Goal: Task Accomplishment & Management: Manage account settings

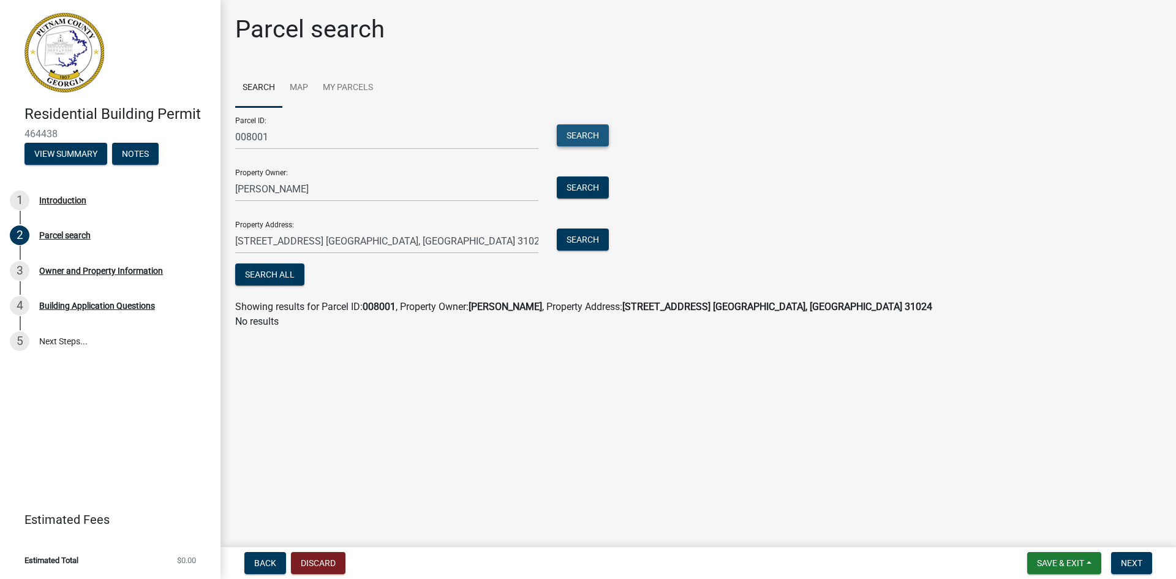
click at [578, 137] on button "Search" at bounding box center [583, 135] width 52 height 22
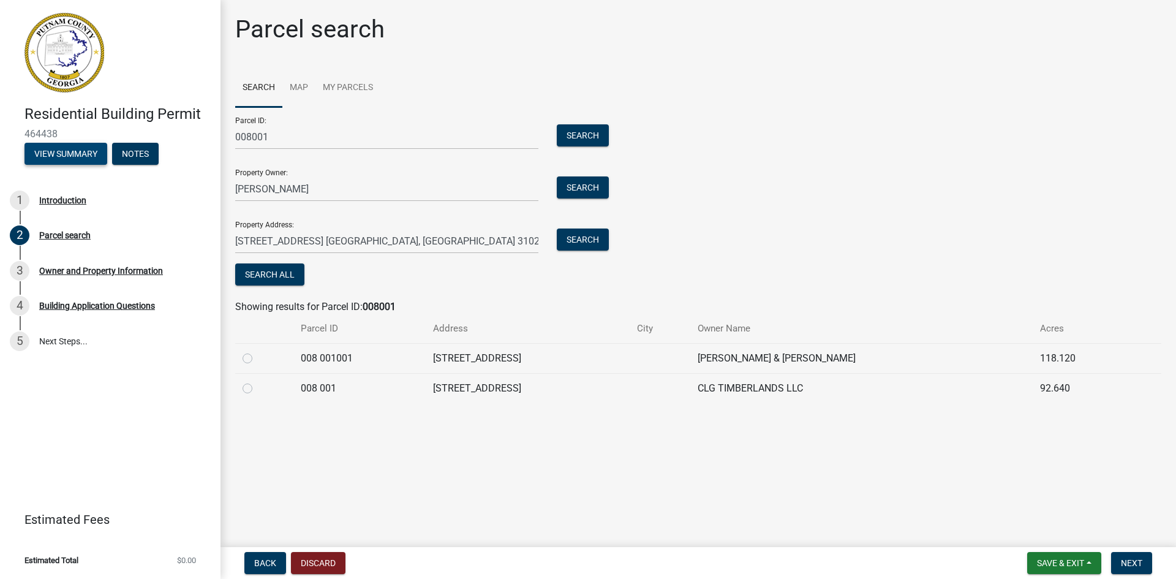
click at [64, 154] on button "View Summary" at bounding box center [66, 154] width 83 height 22
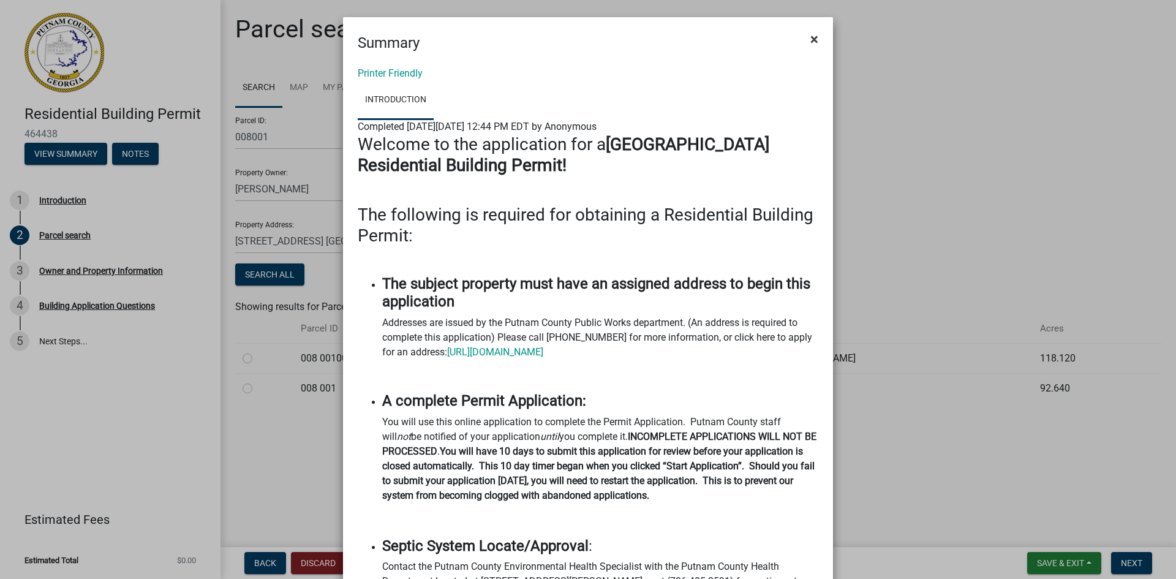
click at [811, 39] on span "×" at bounding box center [815, 39] width 8 height 17
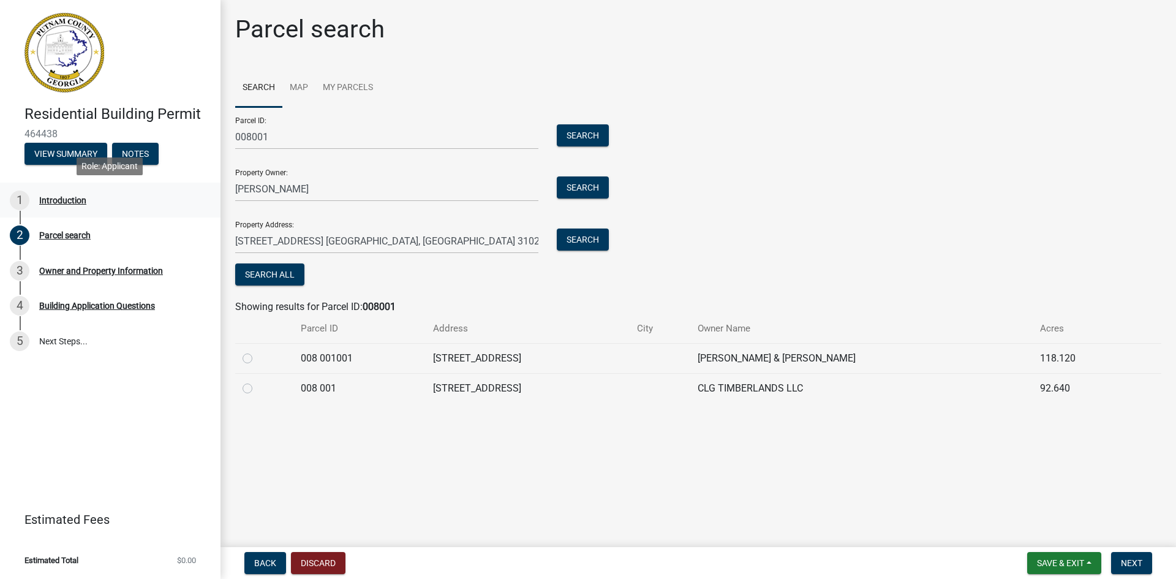
click at [55, 199] on div "Introduction" at bounding box center [62, 200] width 47 height 9
click at [346, 83] on link "My Parcels" at bounding box center [348, 88] width 65 height 39
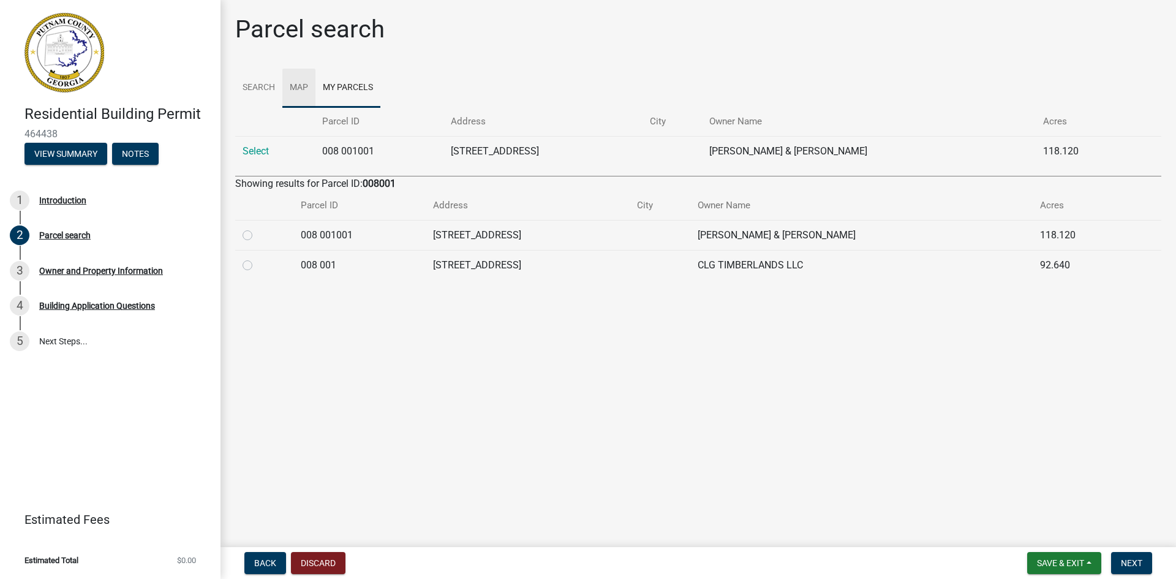
click at [294, 89] on link "Map" at bounding box center [298, 88] width 33 height 39
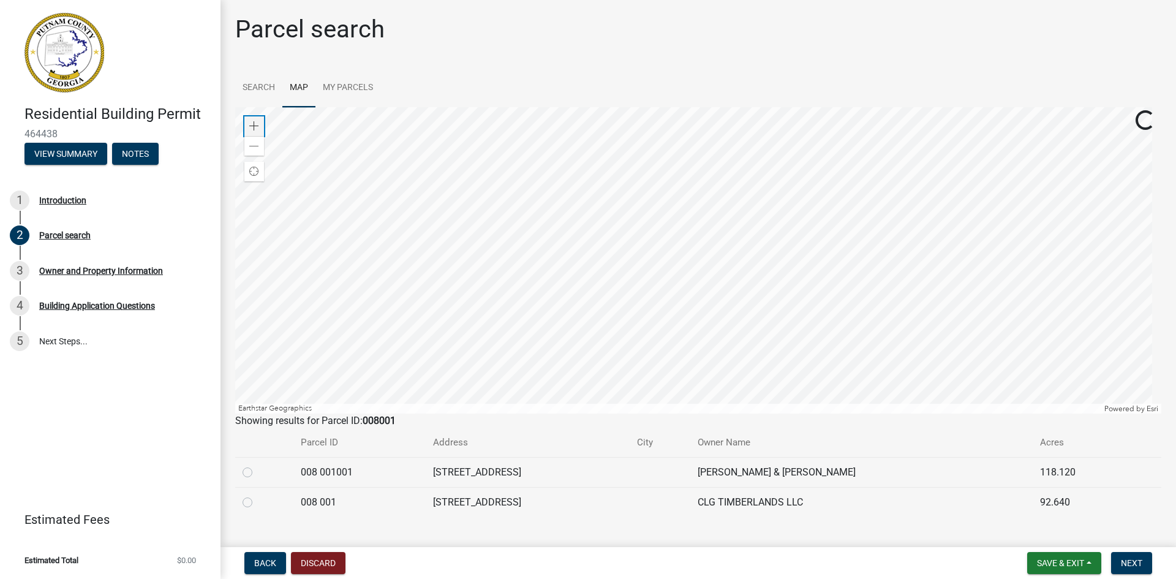
click at [256, 126] on span at bounding box center [254, 126] width 10 height 10
click at [252, 124] on span at bounding box center [254, 126] width 10 height 10
click at [704, 313] on div at bounding box center [698, 260] width 926 height 306
click at [565, 263] on div at bounding box center [698, 260] width 926 height 306
click at [622, 209] on div at bounding box center [698, 260] width 926 height 306
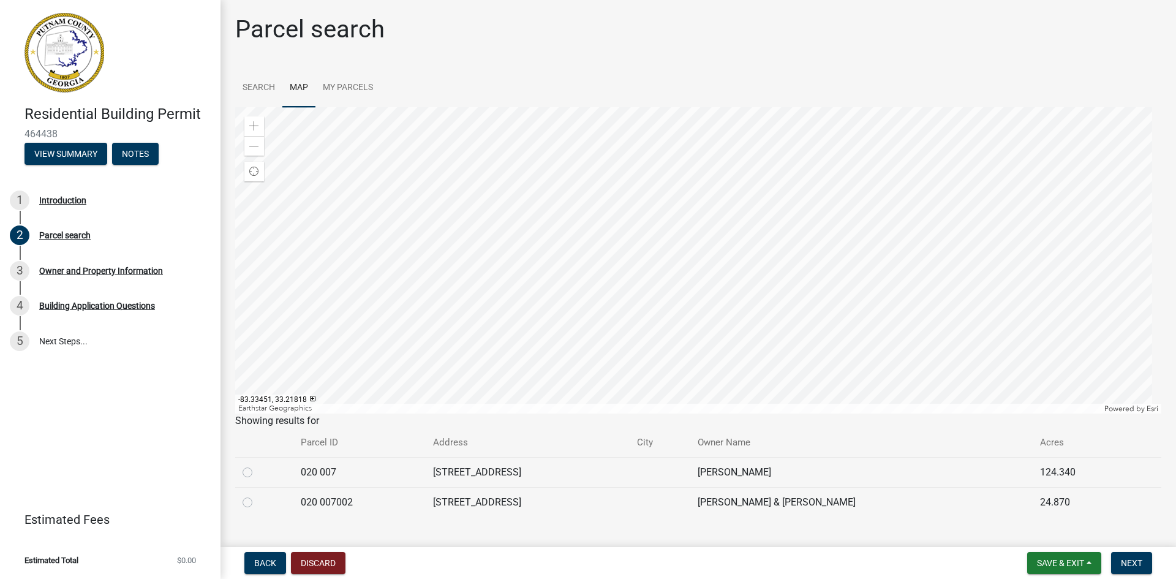
click at [560, 302] on div at bounding box center [698, 260] width 926 height 306
click at [252, 125] on span at bounding box center [254, 126] width 10 height 10
click at [254, 126] on span at bounding box center [254, 126] width 10 height 10
click at [635, 202] on div at bounding box center [698, 260] width 926 height 306
click at [554, 259] on div at bounding box center [698, 260] width 926 height 306
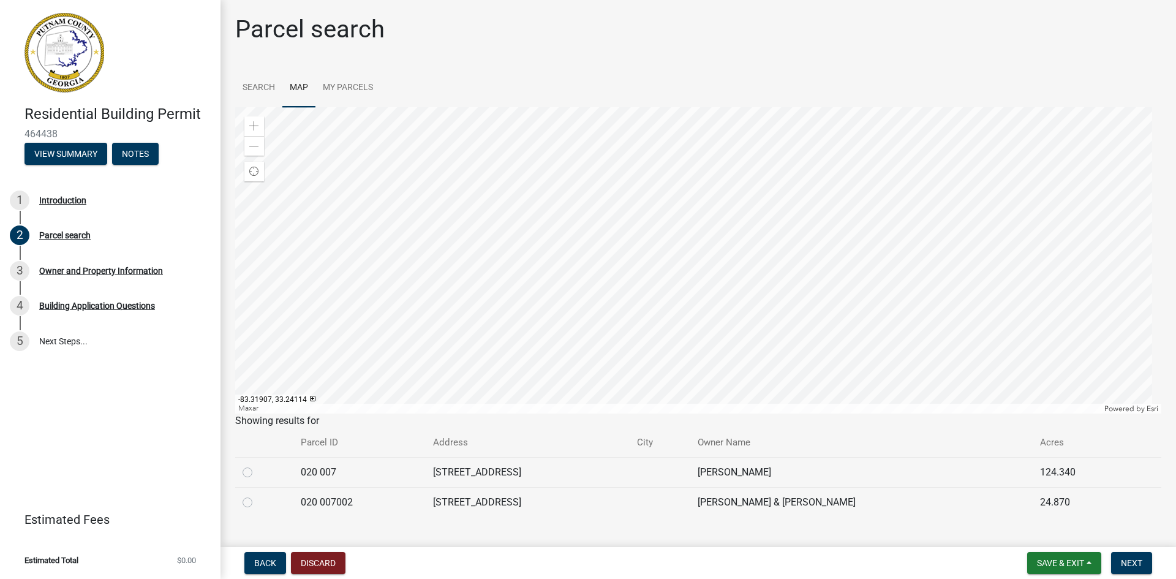
click at [491, 278] on div at bounding box center [698, 260] width 926 height 306
click at [252, 145] on span at bounding box center [254, 147] width 10 height 10
click at [558, 336] on div at bounding box center [698, 260] width 926 height 306
click at [460, 274] on div at bounding box center [698, 260] width 926 height 306
click at [636, 388] on div at bounding box center [698, 260] width 926 height 306
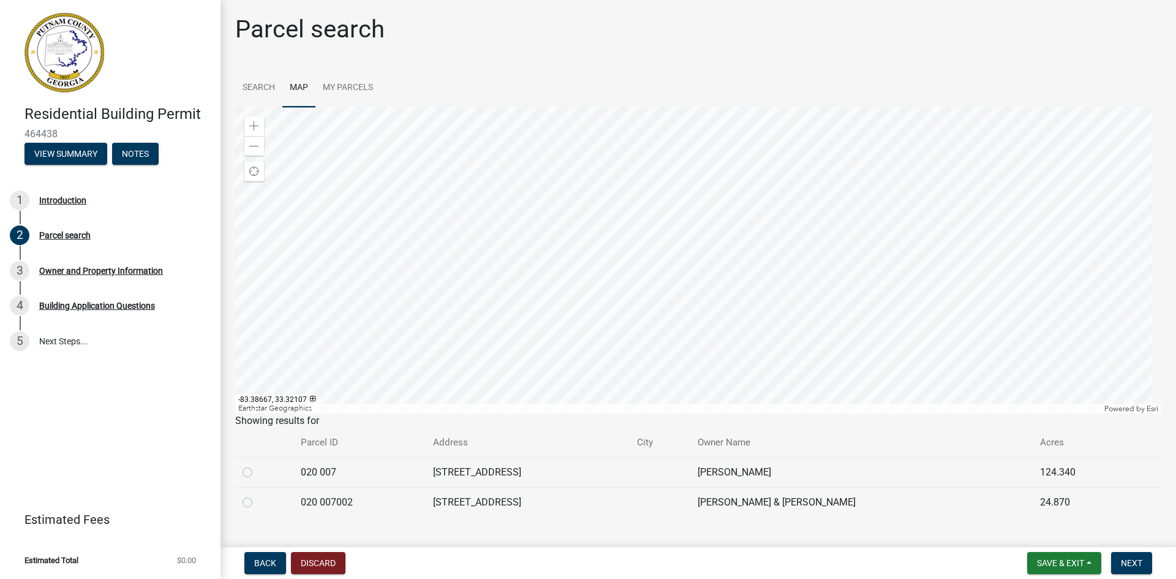
click at [485, 289] on div at bounding box center [698, 260] width 926 height 306
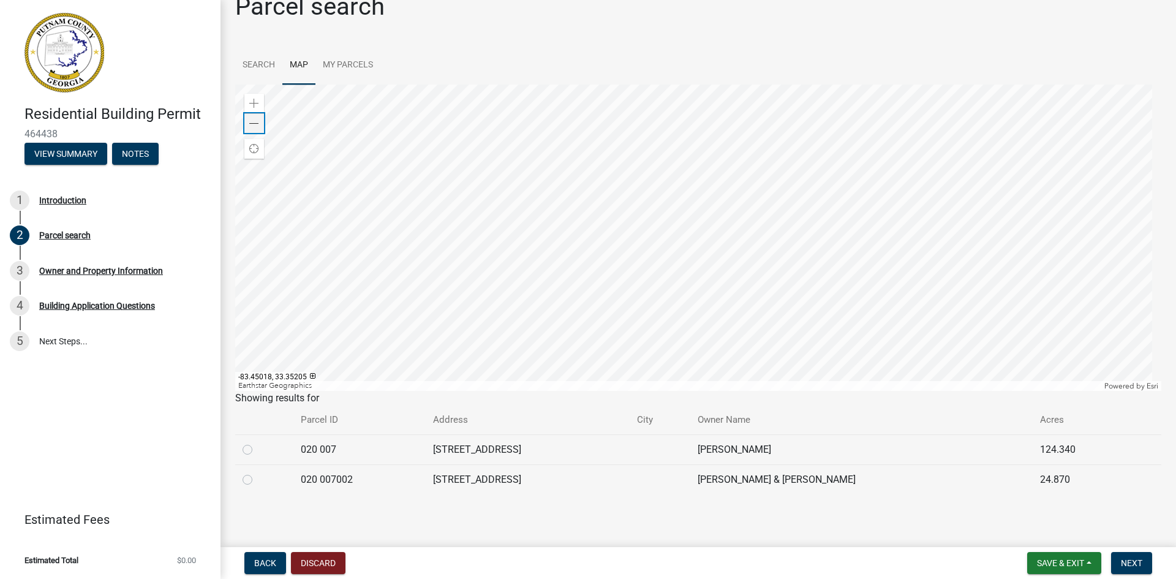
click at [256, 124] on span at bounding box center [254, 124] width 10 height 10
click at [479, 185] on div at bounding box center [698, 238] width 926 height 306
click at [447, 232] on div at bounding box center [698, 238] width 926 height 306
click at [254, 104] on span at bounding box center [254, 104] width 10 height 10
click at [540, 300] on div at bounding box center [698, 238] width 926 height 306
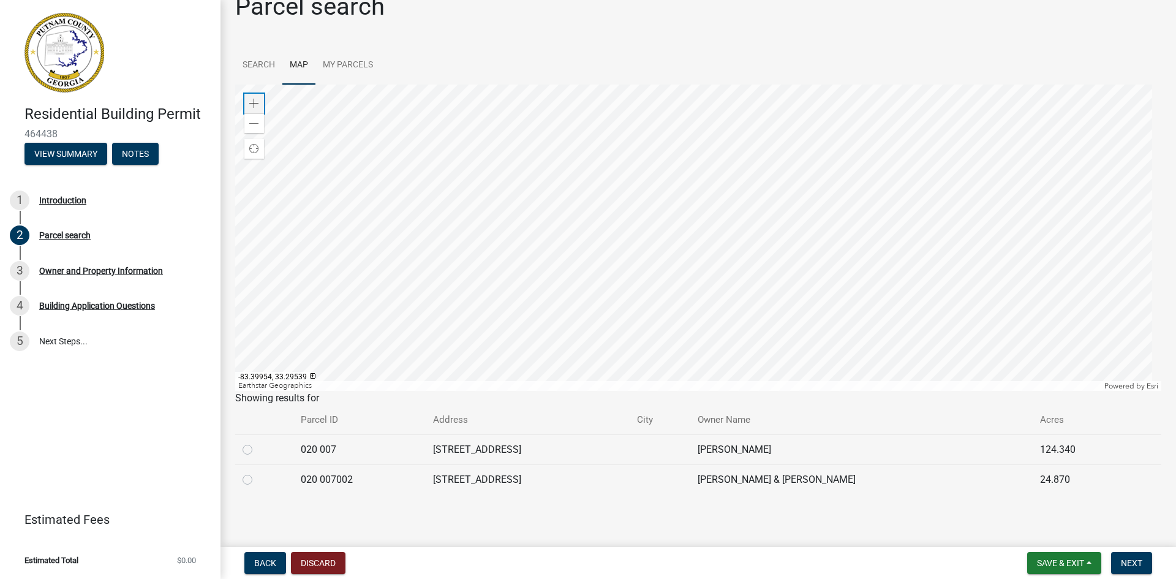
click at [252, 102] on span at bounding box center [254, 104] width 10 height 10
click at [649, 285] on div at bounding box center [698, 238] width 926 height 306
click at [506, 257] on div at bounding box center [698, 238] width 926 height 306
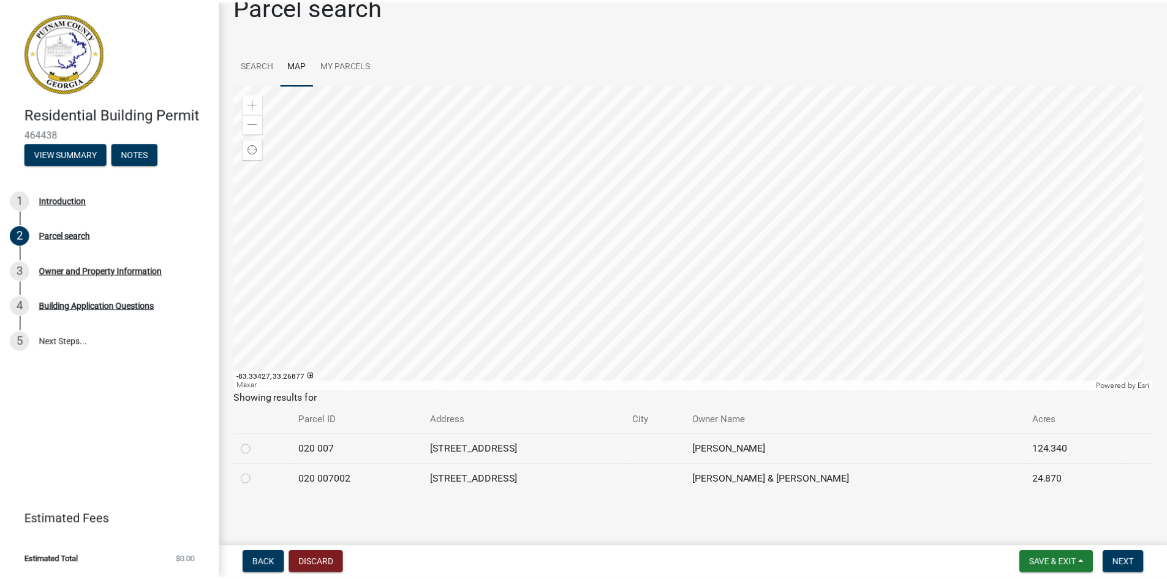
scroll to position [0, 0]
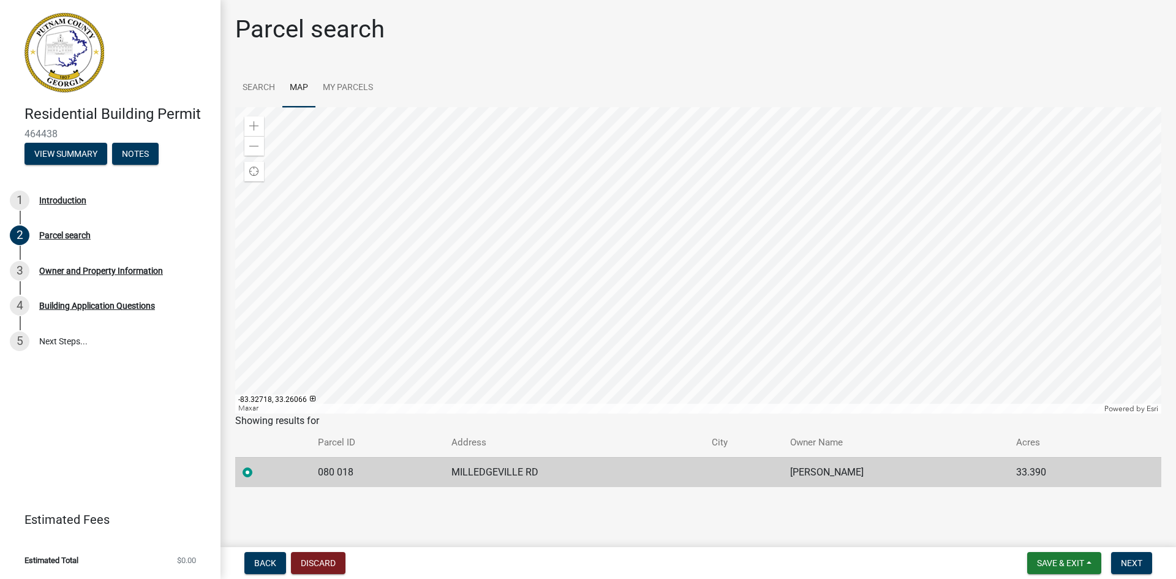
click at [541, 284] on div at bounding box center [698, 260] width 926 height 306
click at [450, 192] on div at bounding box center [698, 260] width 926 height 306
click at [580, 330] on div at bounding box center [698, 260] width 926 height 306
click at [458, 127] on div at bounding box center [698, 260] width 926 height 306
click at [511, 179] on div at bounding box center [698, 260] width 926 height 306
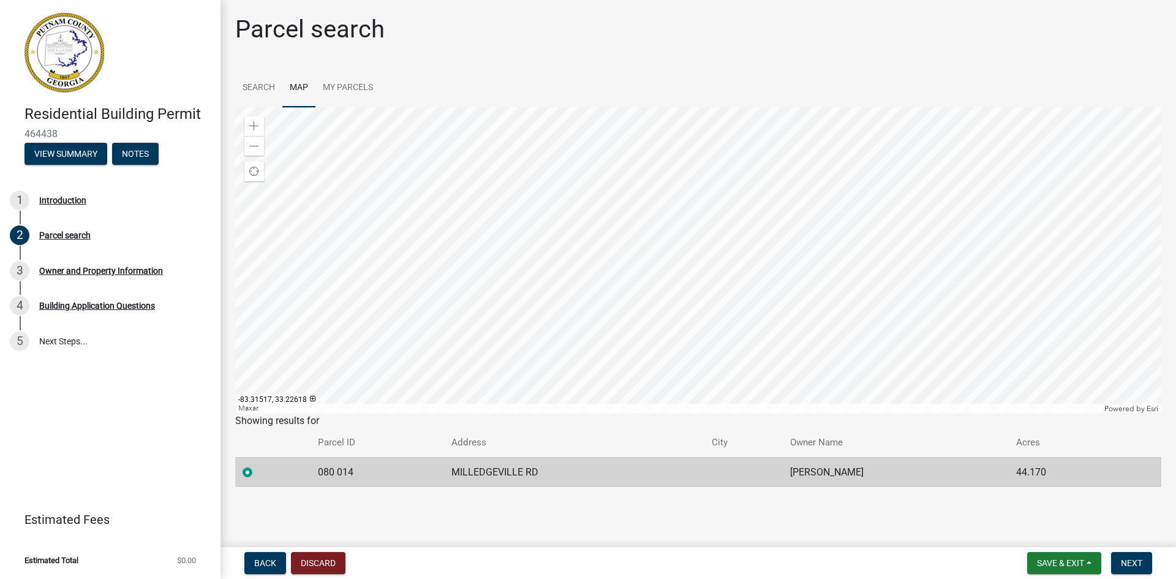
click at [557, 221] on div at bounding box center [698, 260] width 926 height 306
click at [587, 287] on div at bounding box center [698, 260] width 926 height 306
click at [594, 340] on div at bounding box center [698, 260] width 926 height 306
click at [554, 296] on div at bounding box center [698, 260] width 926 height 306
click at [591, 221] on div at bounding box center [698, 260] width 926 height 306
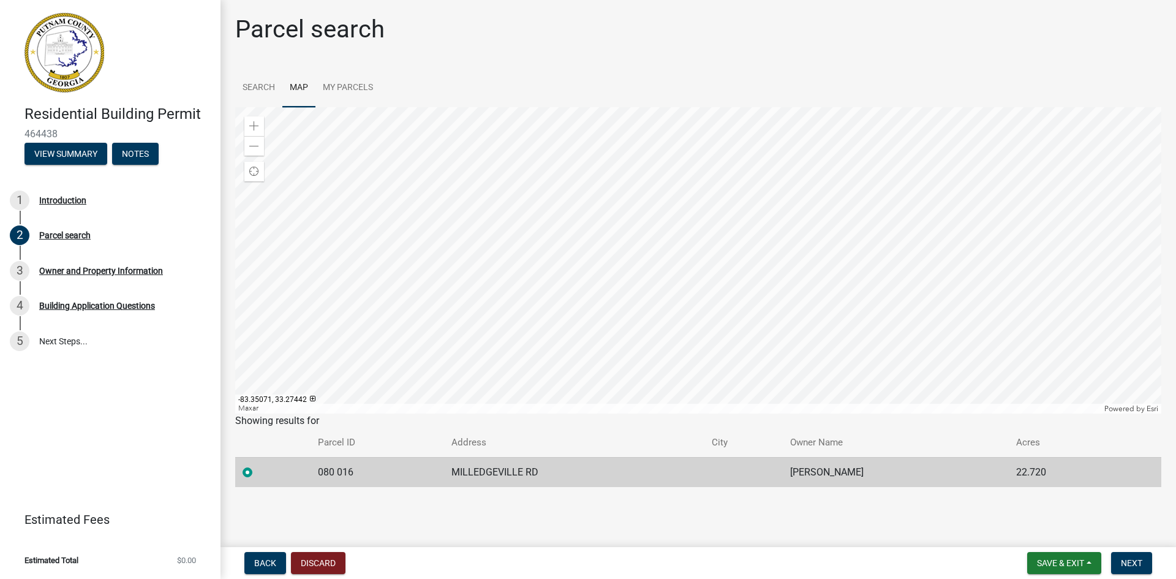
click at [486, 179] on div at bounding box center [698, 260] width 926 height 306
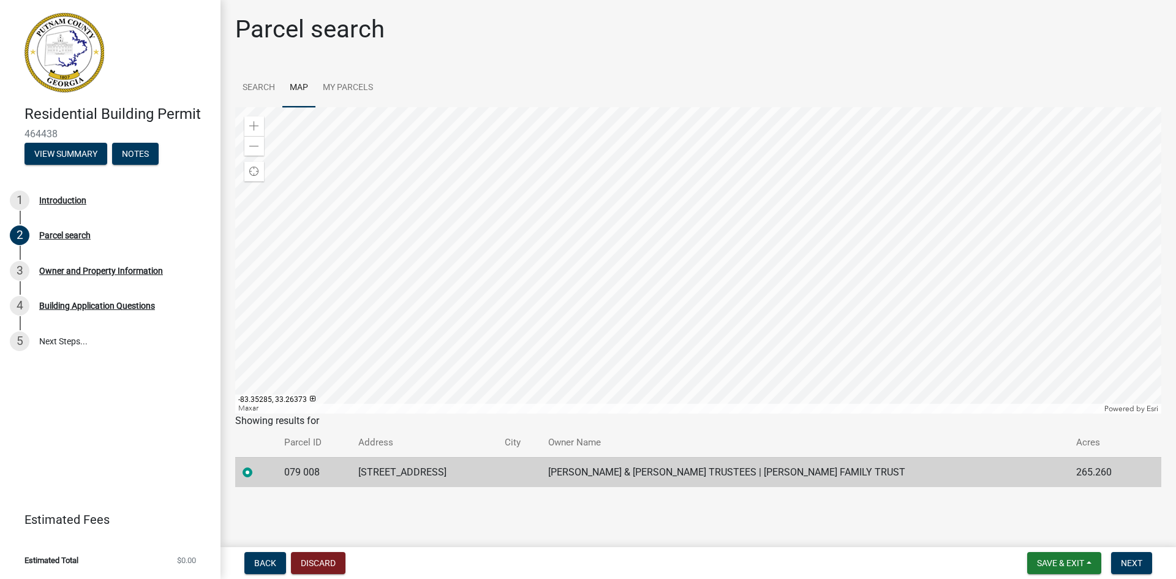
click at [526, 341] on div at bounding box center [698, 260] width 926 height 306
click at [1132, 562] on span "Next" at bounding box center [1131, 563] width 21 height 10
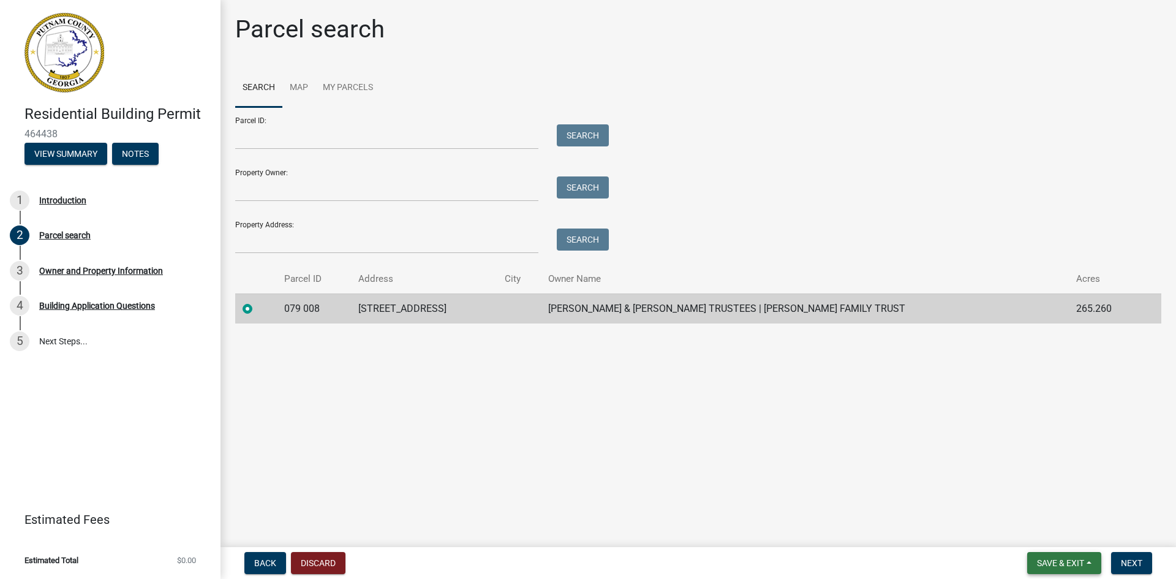
click at [1054, 560] on span "Save & Exit" at bounding box center [1060, 563] width 47 height 10
click at [1034, 534] on button "Save & Exit" at bounding box center [1053, 530] width 98 height 29
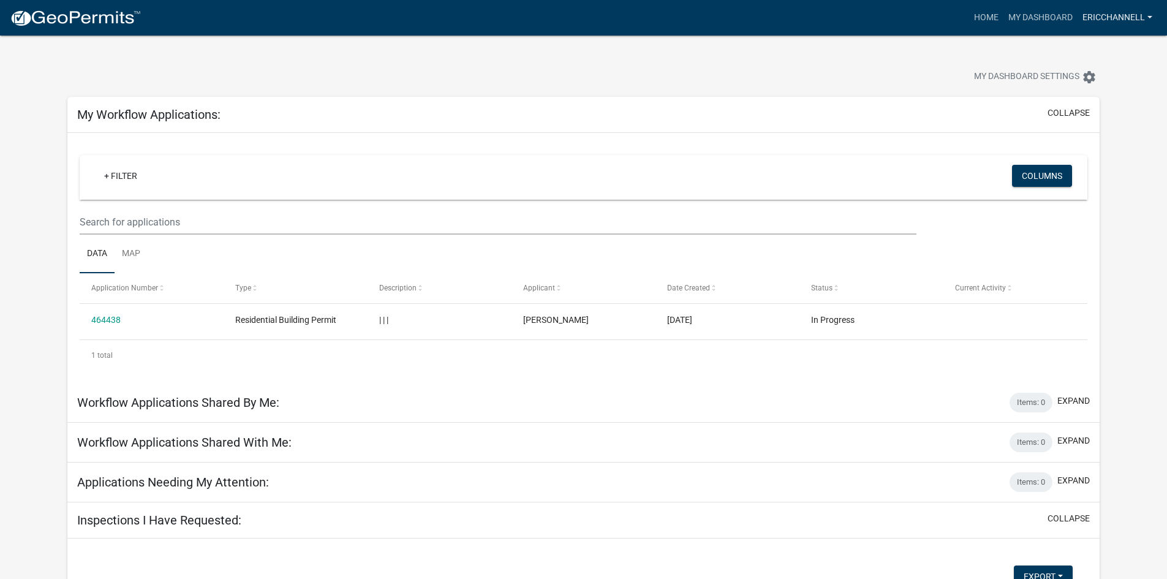
click at [1149, 14] on link "EricChannell" at bounding box center [1118, 17] width 80 height 23
click at [1093, 50] on link "Account" at bounding box center [1108, 50] width 98 height 29
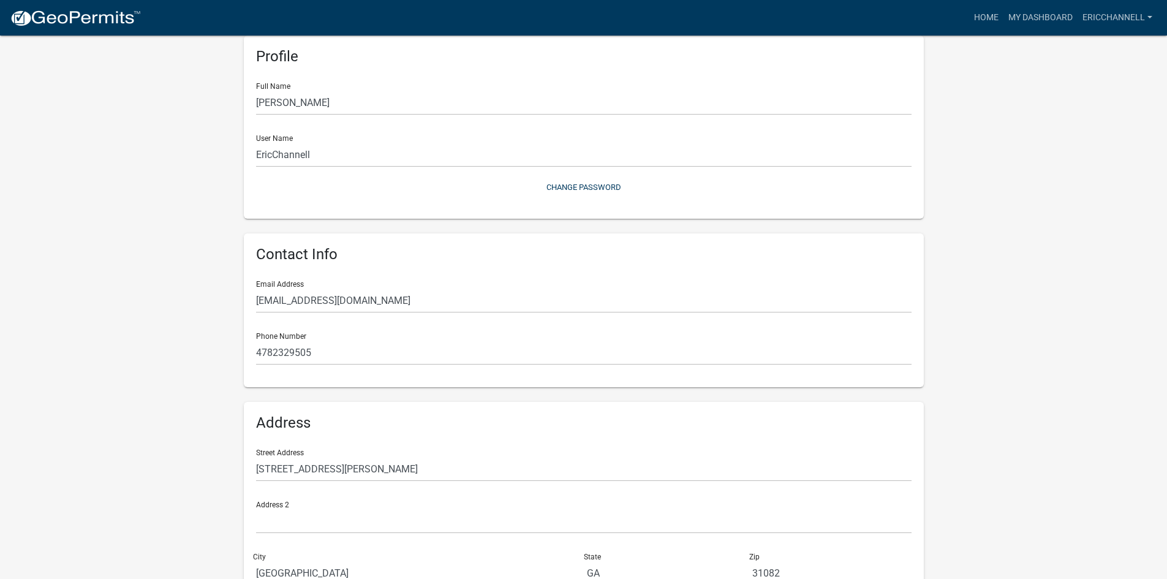
scroll to position [3, 0]
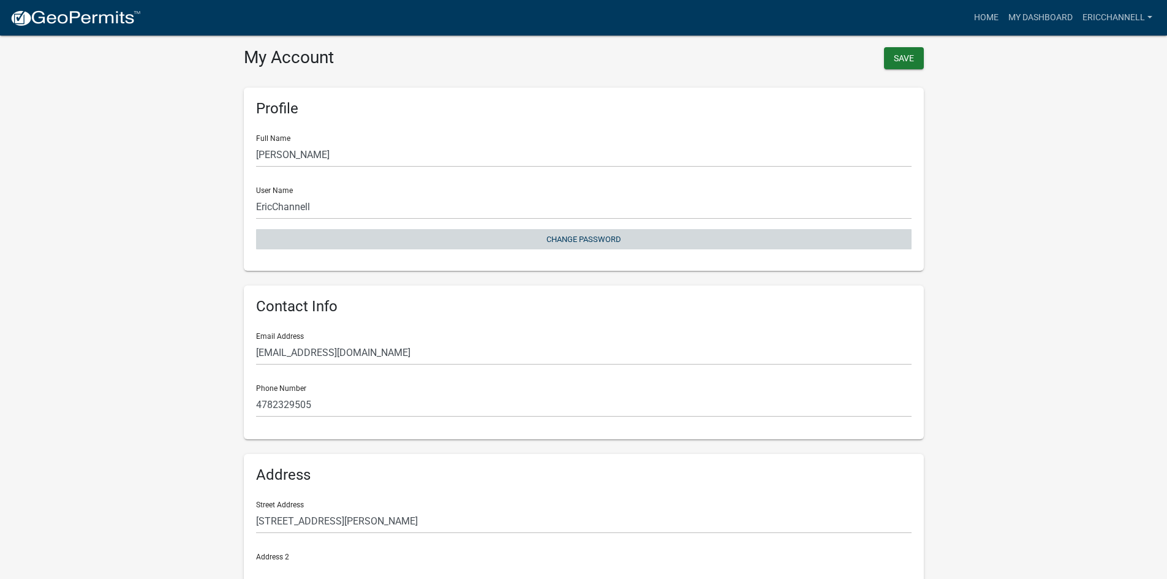
click at [581, 239] on button "Change Password" at bounding box center [584, 239] width 656 height 20
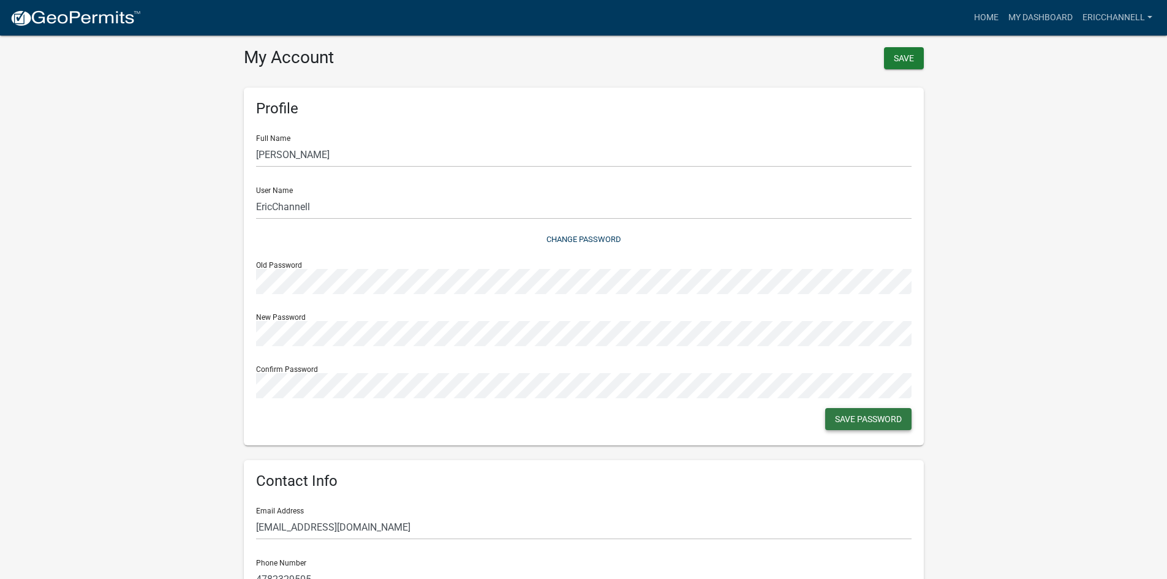
click at [854, 422] on button "Save Password" at bounding box center [868, 419] width 86 height 22
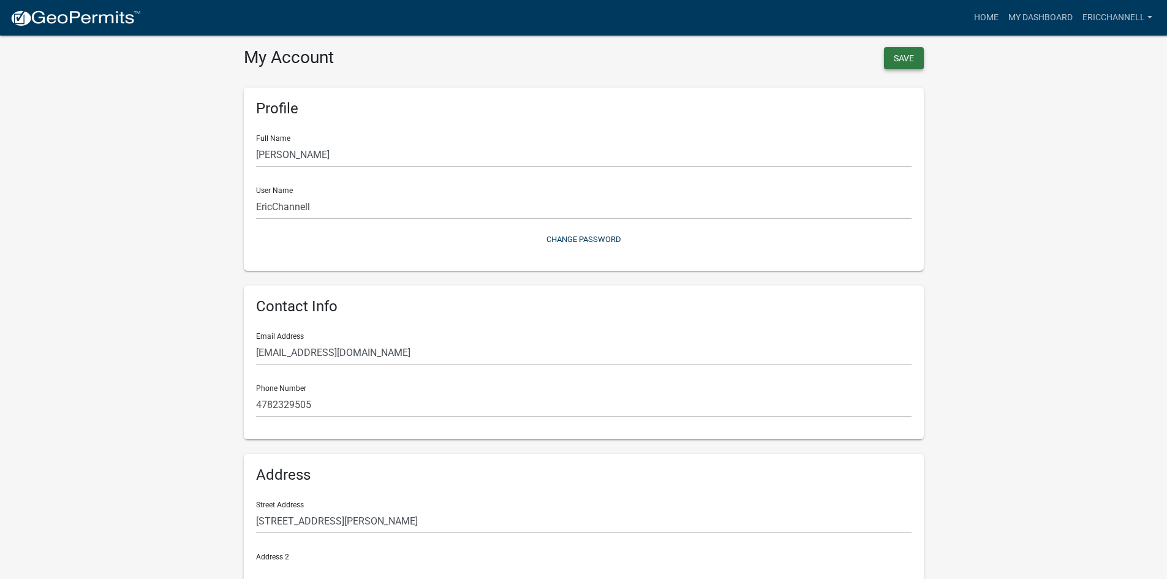
click at [899, 58] on button "Save" at bounding box center [904, 58] width 40 height 22
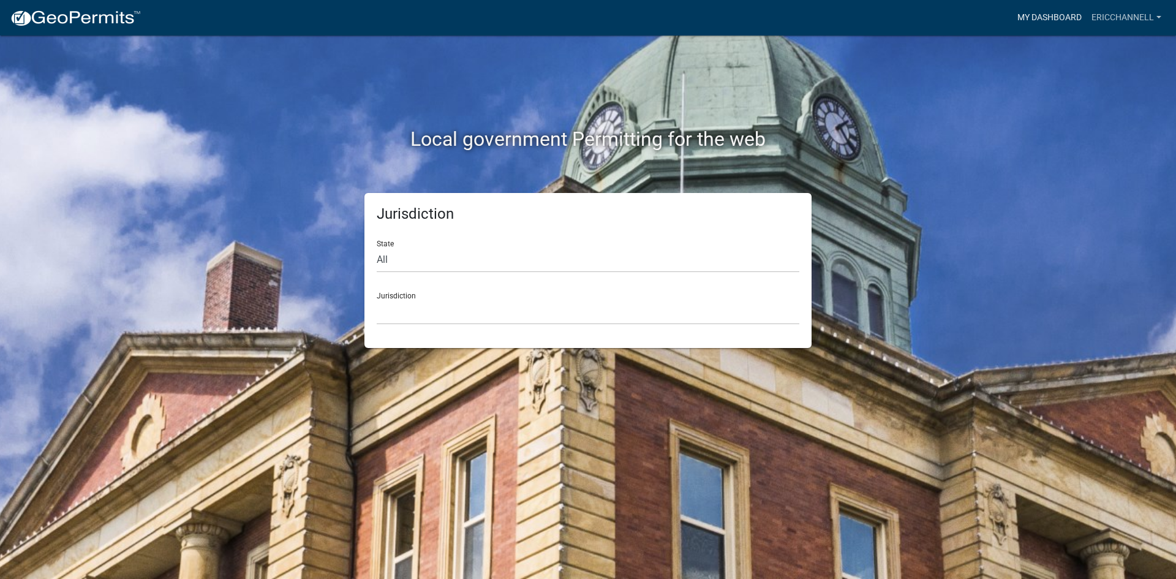
click at [1035, 18] on link "My Dashboard" at bounding box center [1050, 17] width 74 height 23
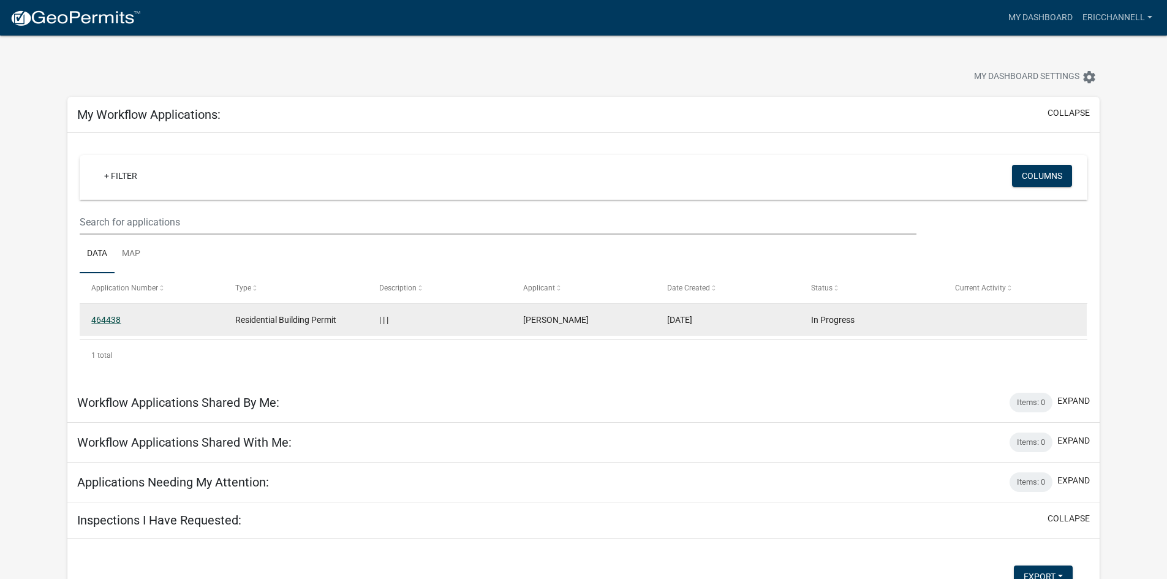
click at [107, 318] on link "464438" at bounding box center [105, 320] width 29 height 10
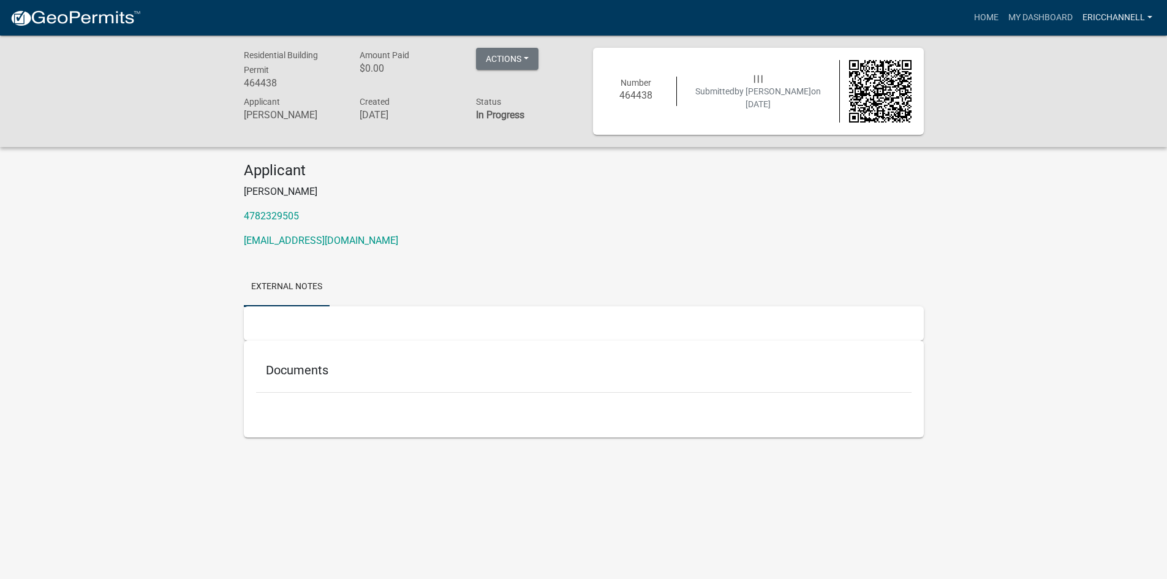
click at [1112, 18] on link "EricChannell" at bounding box center [1118, 17] width 80 height 23
click at [1084, 52] on link "Account" at bounding box center [1108, 50] width 98 height 29
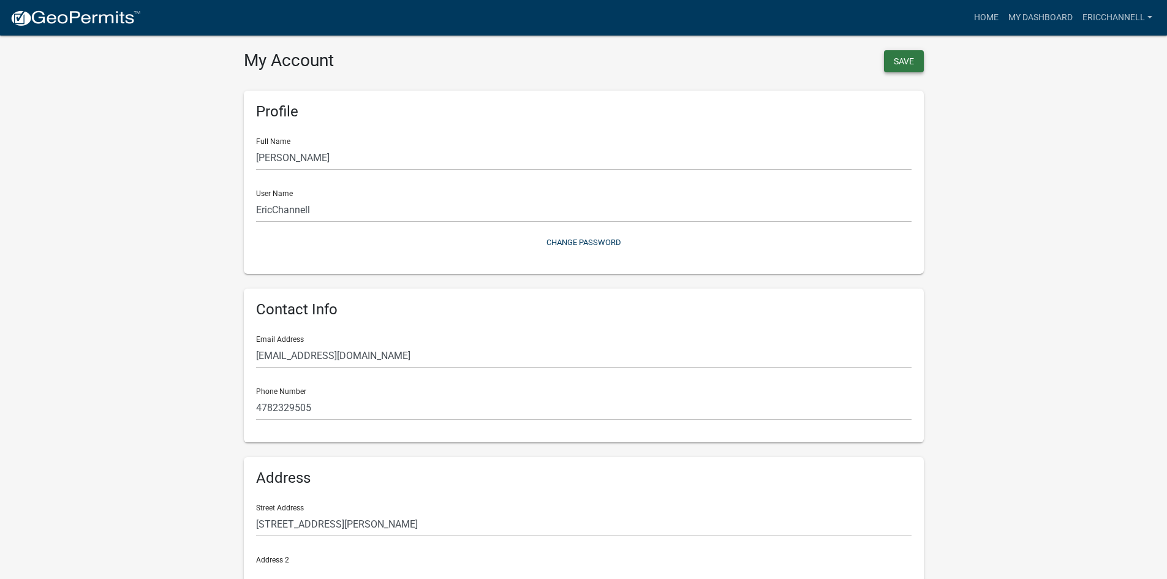
click at [906, 59] on button "Save" at bounding box center [904, 61] width 40 height 22
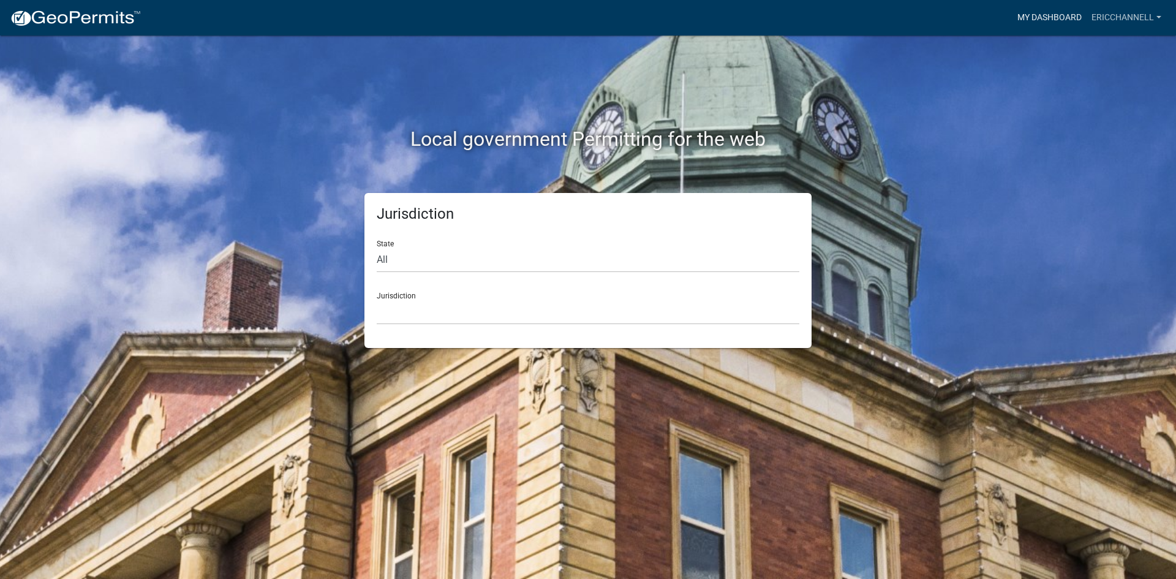
click at [1042, 16] on link "My Dashboard" at bounding box center [1050, 17] width 74 height 23
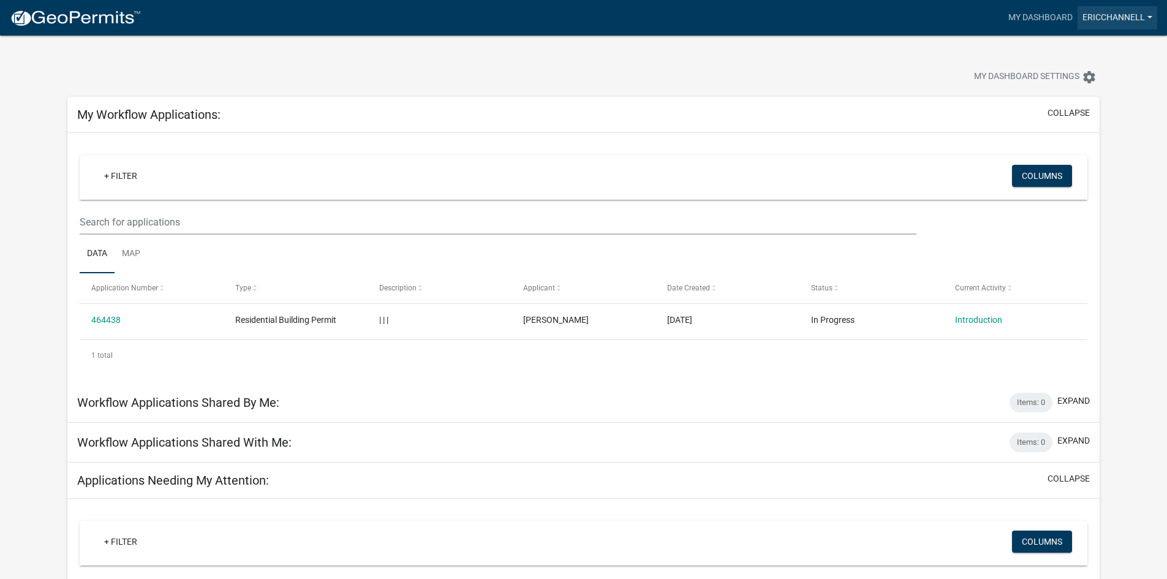
click at [1129, 18] on link "EricChannell" at bounding box center [1118, 17] width 80 height 23
click at [1088, 93] on link "Logout" at bounding box center [1108, 89] width 98 height 29
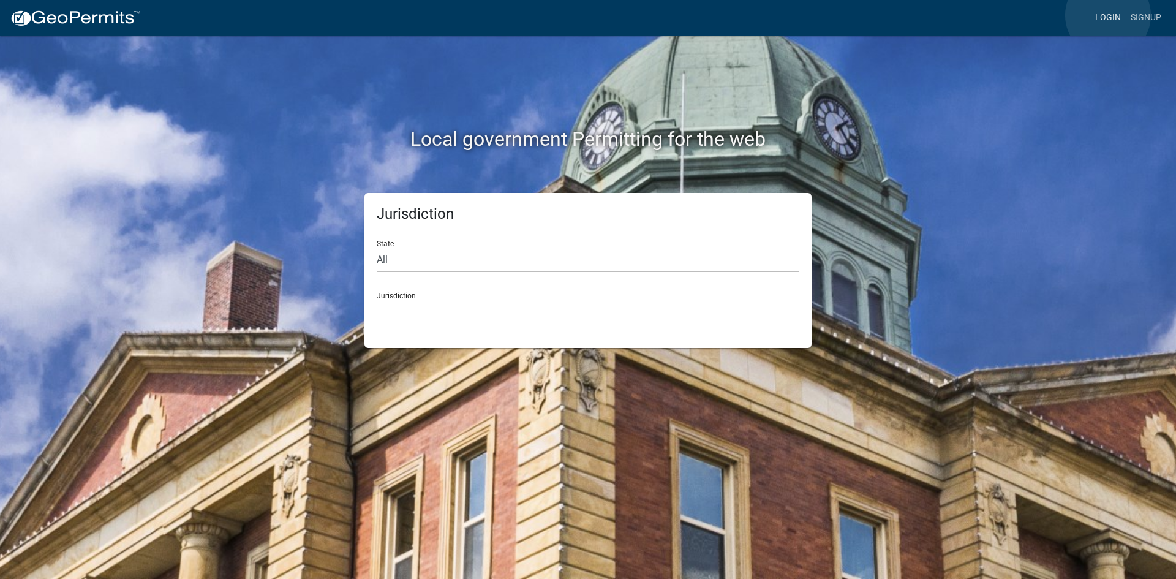
click at [1108, 15] on link "Login" at bounding box center [1109, 17] width 36 height 23
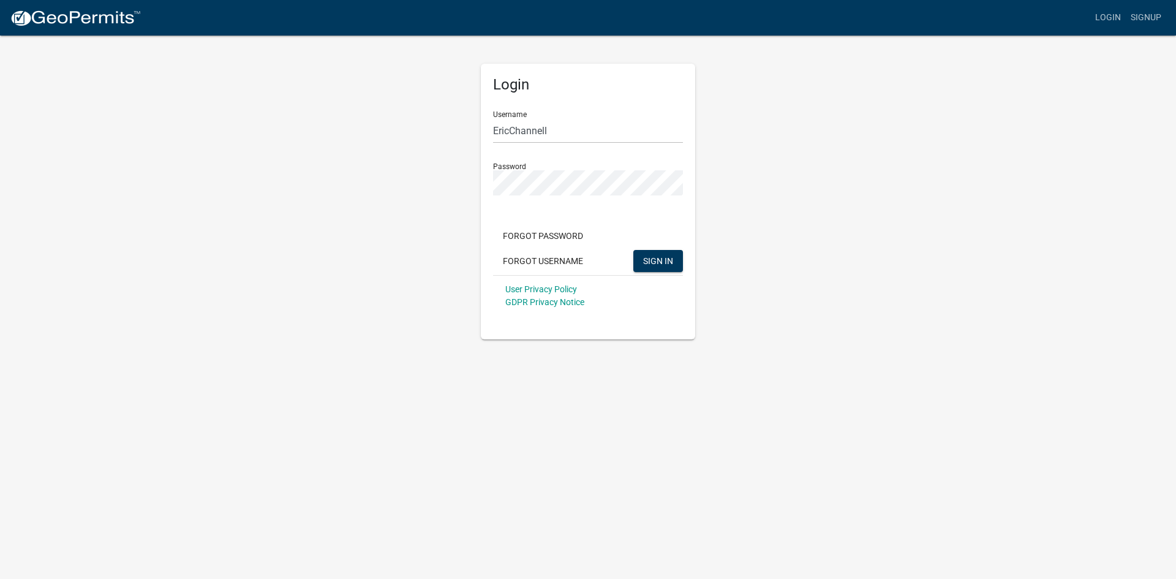
click at [955, 168] on app-login-view "more_horiz Login Signup Login Username [PERSON_NAME] Password Forgot Password F…" at bounding box center [588, 169] width 1176 height 339
